Goal: Task Accomplishment & Management: Manage account settings

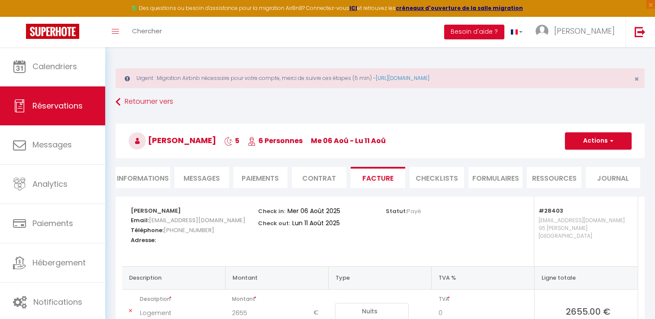
select select "cleaning"
select select "taxes"
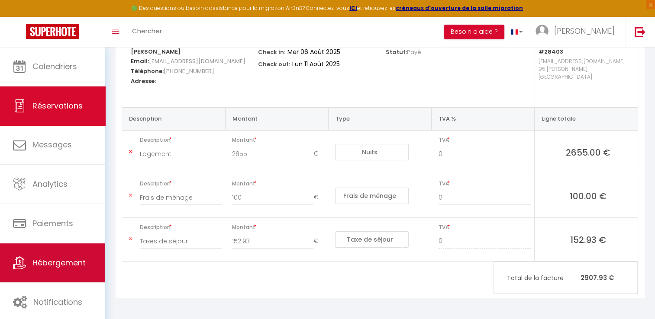
scroll to position [159, 0]
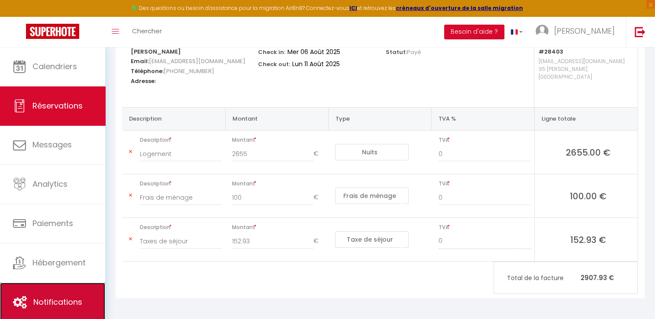
click at [56, 298] on span "Notifications" at bounding box center [57, 302] width 49 height 11
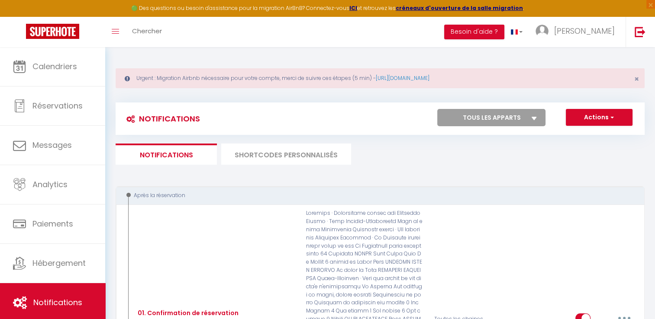
click at [470, 116] on select "Tous les apparts 95 Corniche Le Lacydon ROOFTOP [GEOGRAPHIC_DATA][PERSON_NAME] …" at bounding box center [491, 117] width 108 height 17
select select "35640"
click at [437, 109] on select "Tous les apparts 95 Corniche Le Lacydon ROOFTOP [GEOGRAPHIC_DATA][PERSON_NAME] …" at bounding box center [491, 117] width 108 height 17
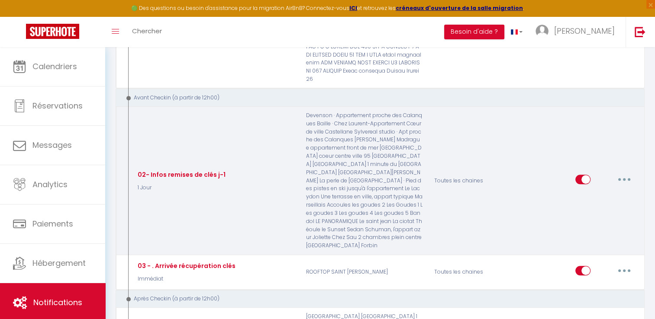
scroll to position [390, 0]
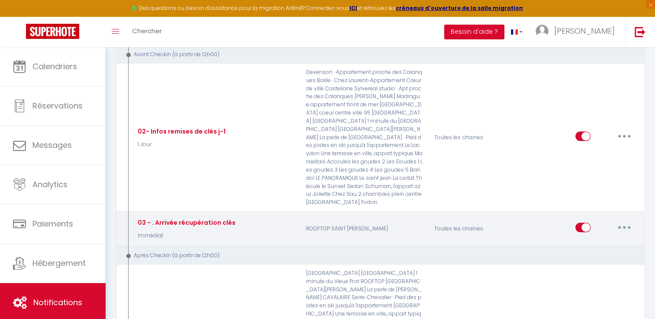
click at [583, 223] on input "checkbox" at bounding box center [582, 229] width 15 height 13
checkbox input "false"
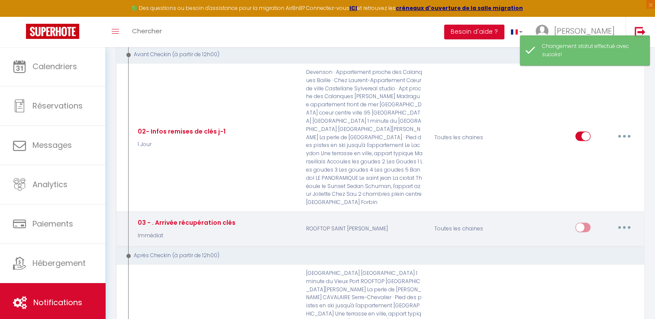
click at [615, 221] on button "button" at bounding box center [624, 228] width 24 height 14
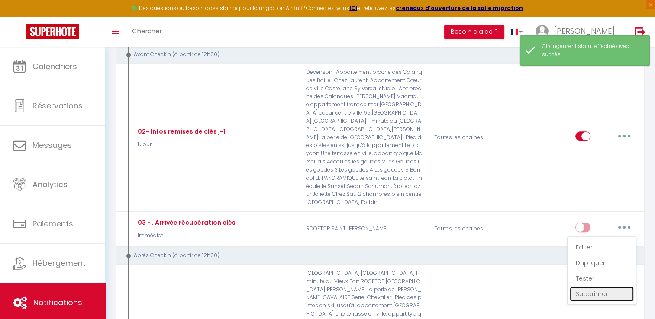
click at [584, 287] on link "Supprimer" at bounding box center [602, 294] width 64 height 15
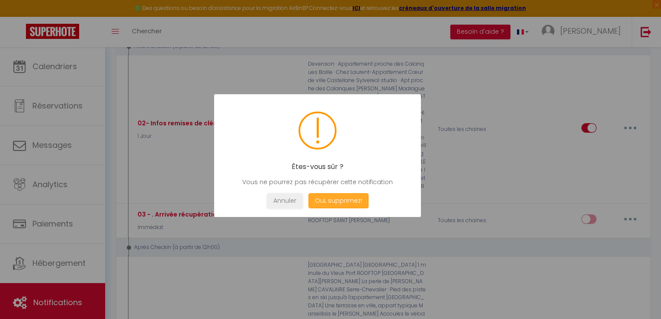
click at [328, 199] on button "Oui, supprimez!" at bounding box center [339, 201] width 60 height 15
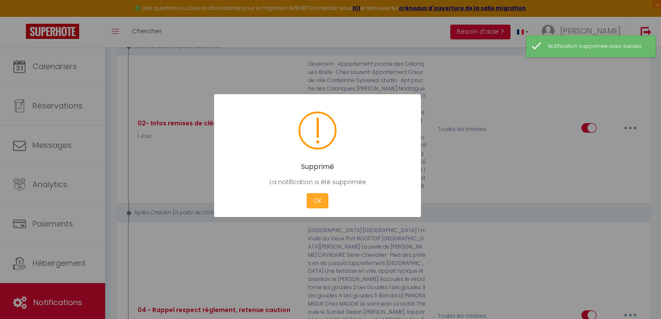
click at [317, 201] on button "OK" at bounding box center [318, 201] width 22 height 15
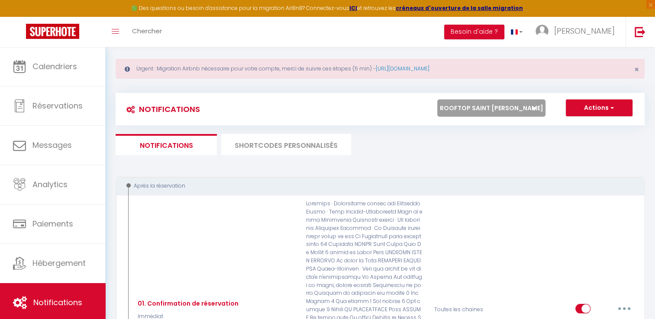
scroll to position [0, 0]
